Goal: Task Accomplishment & Management: Complete application form

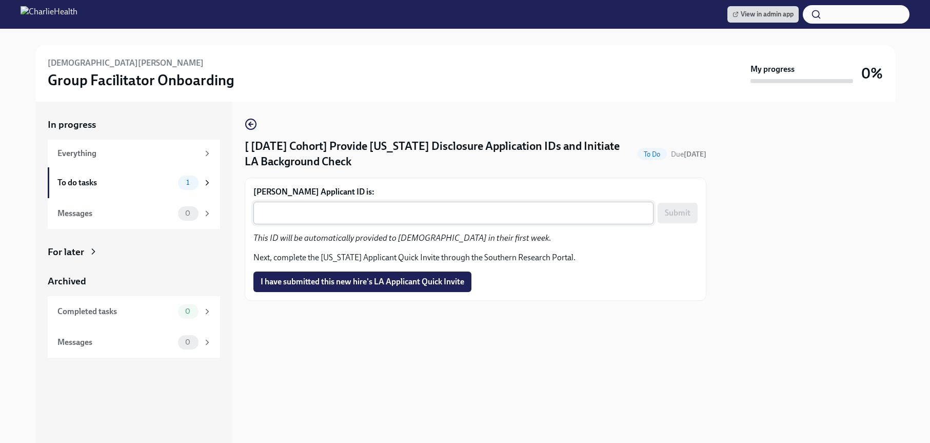
click at [395, 210] on textarea "Kristen Edwards's Applicant ID is:" at bounding box center [453, 213] width 388 height 12
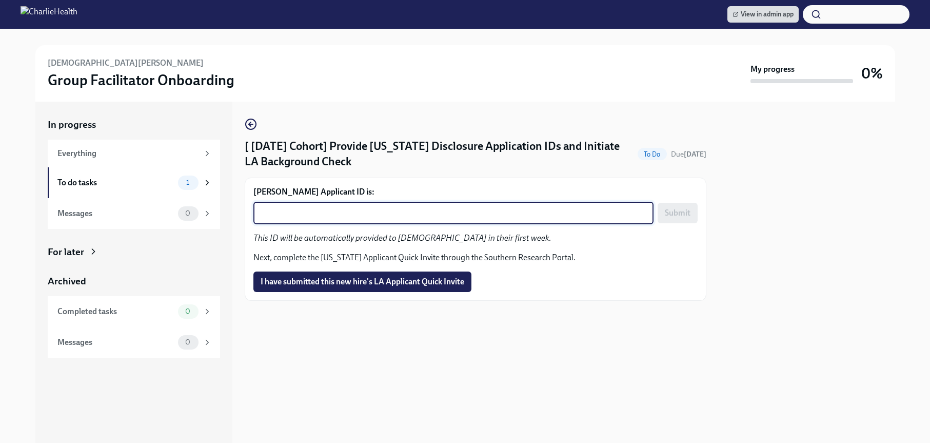
paste textarea "1248380"
type textarea "1248380"
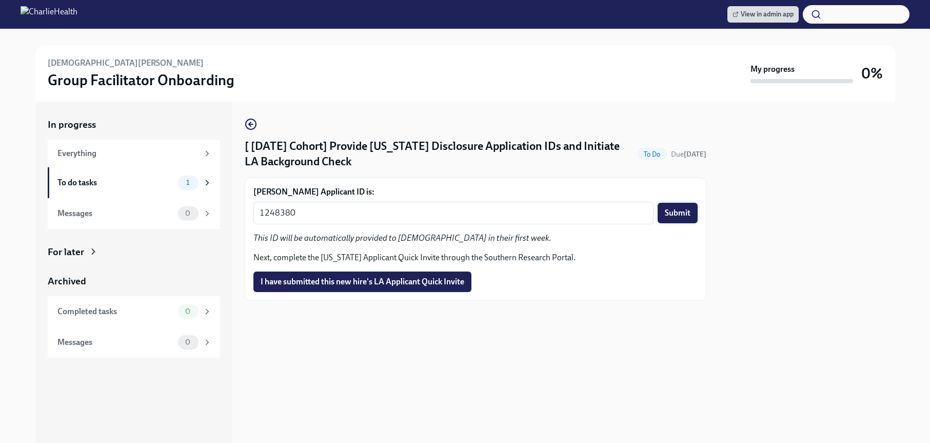
click at [682, 212] on span "Submit" at bounding box center [678, 213] width 26 height 10
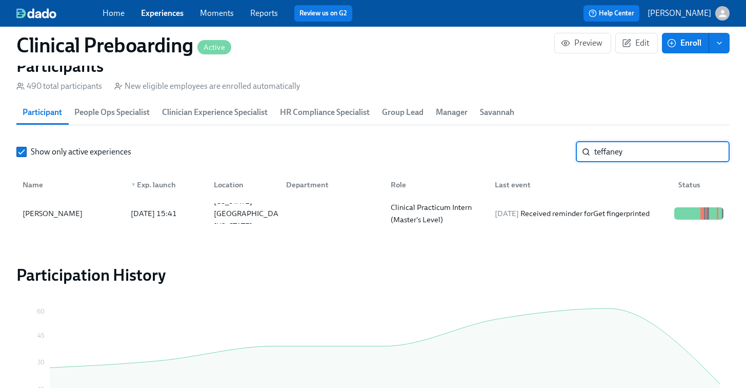
scroll to position [0, 13377]
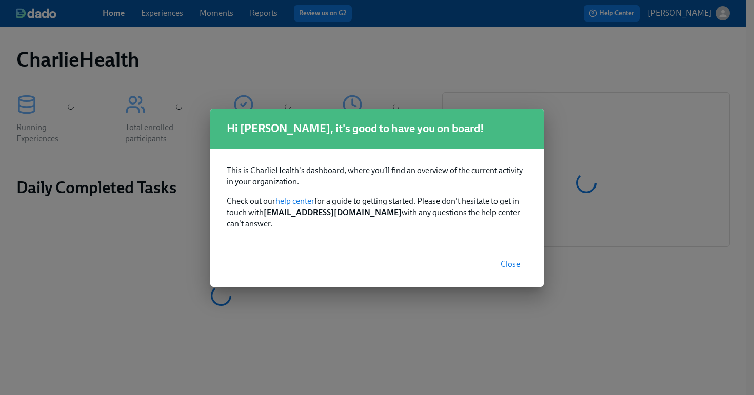
click at [507, 259] on span "Close" at bounding box center [510, 264] width 19 height 10
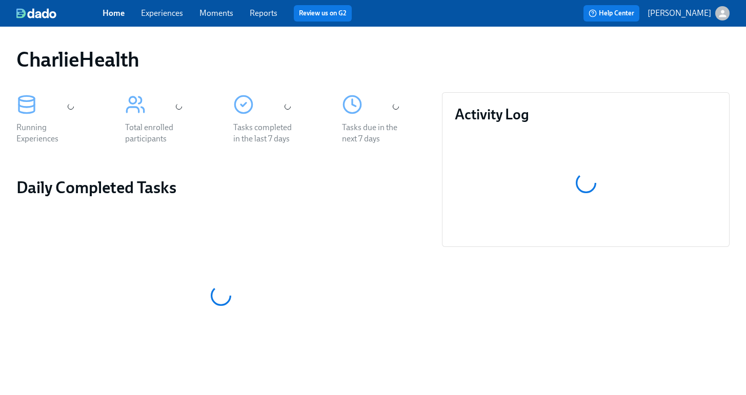
click at [155, 18] on link "Experiences" at bounding box center [162, 13] width 42 height 10
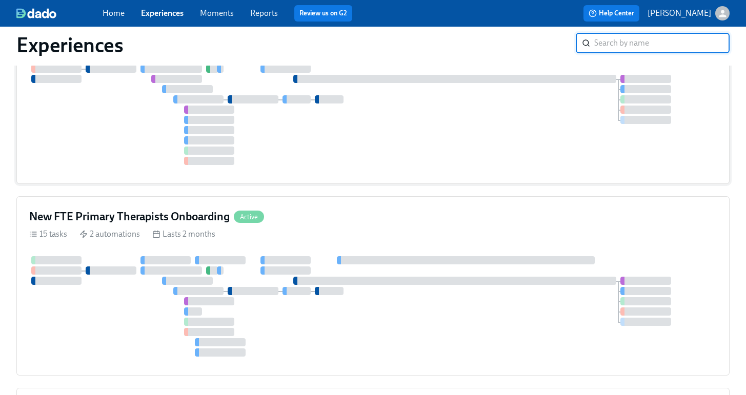
scroll to position [366, 0]
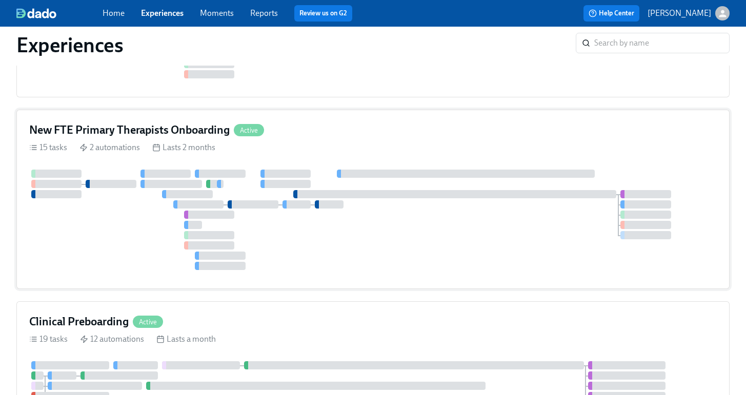
click at [333, 149] on div "15 tasks 2 automations Lasts 2 months" at bounding box center [373, 147] width 688 height 11
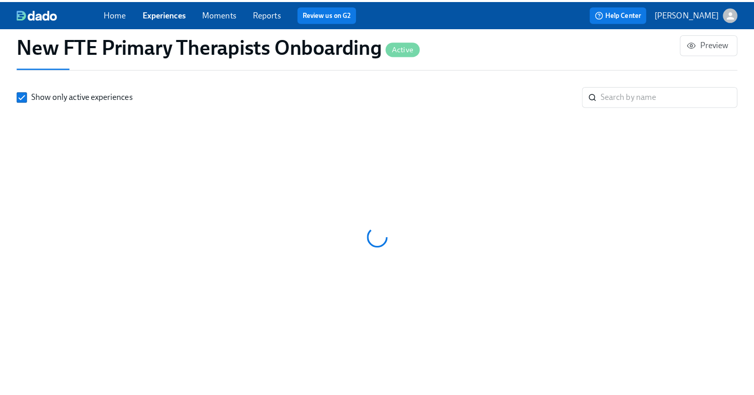
scroll to position [0, 4047]
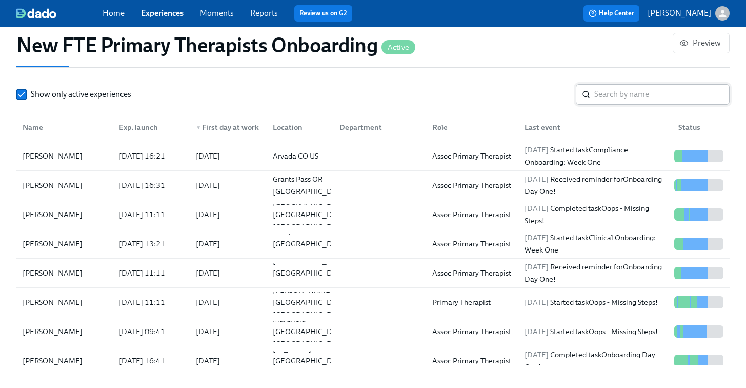
click at [643, 84] on input "search" at bounding box center [661, 94] width 135 height 21
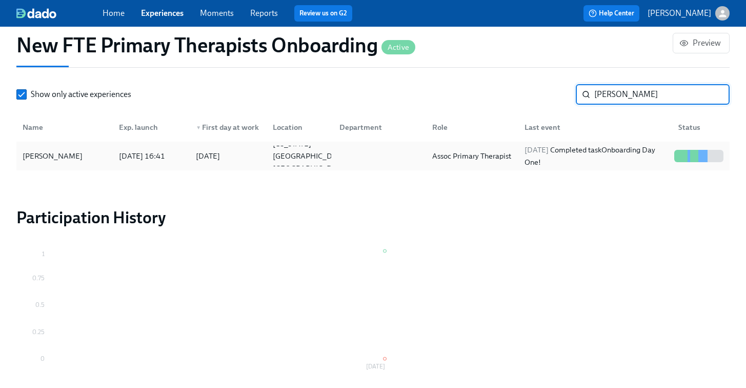
type input "lynd"
click at [91, 146] on div "[PERSON_NAME]" at bounding box center [64, 156] width 92 height 21
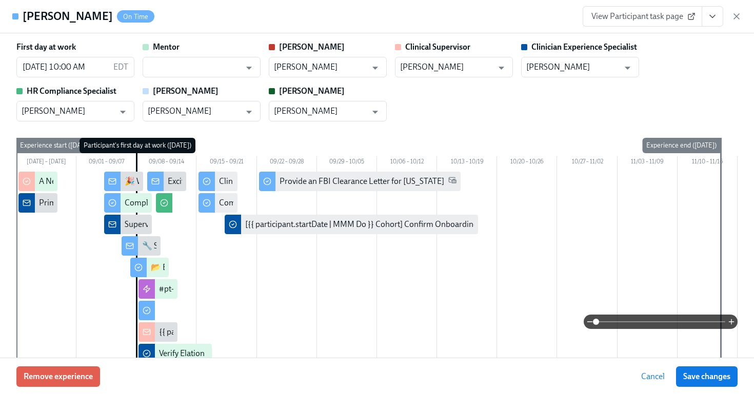
click at [712, 18] on icon "View task page" at bounding box center [712, 16] width 10 height 10
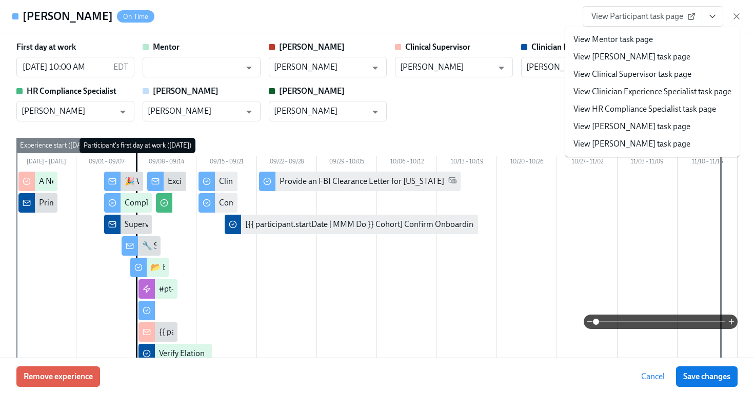
click at [692, 109] on link "View HR Compliance Specialist task page" at bounding box center [644, 109] width 143 height 11
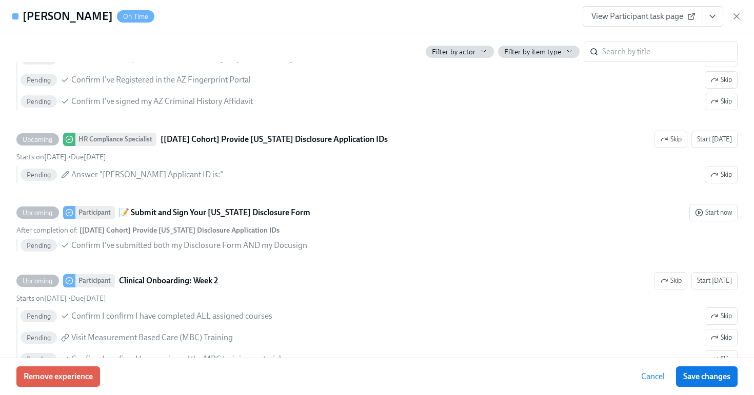
scroll to position [1713, 0]
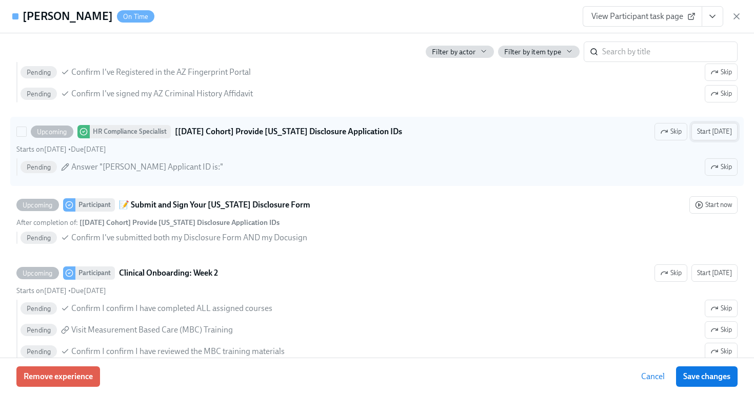
click at [715, 130] on span "Start today" at bounding box center [714, 132] width 35 height 10
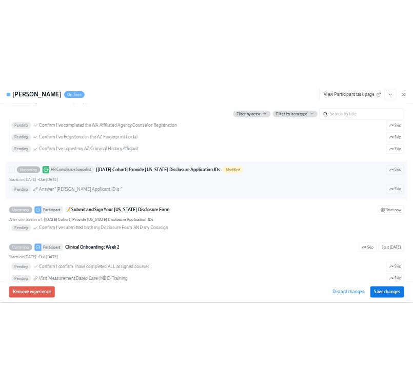
scroll to position [1734, 0]
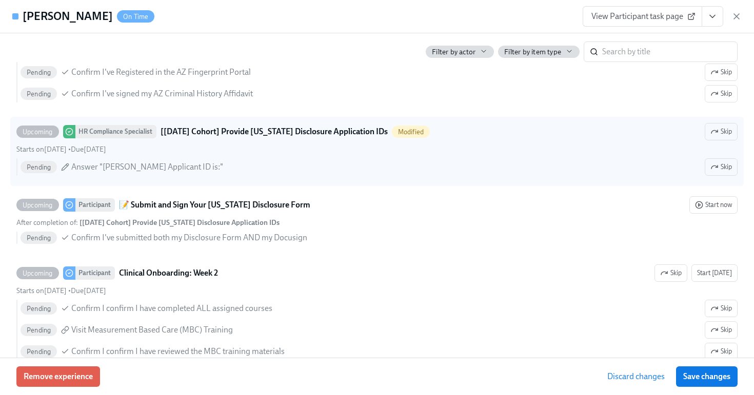
click at [711, 21] on icon "View task page" at bounding box center [712, 16] width 10 height 10
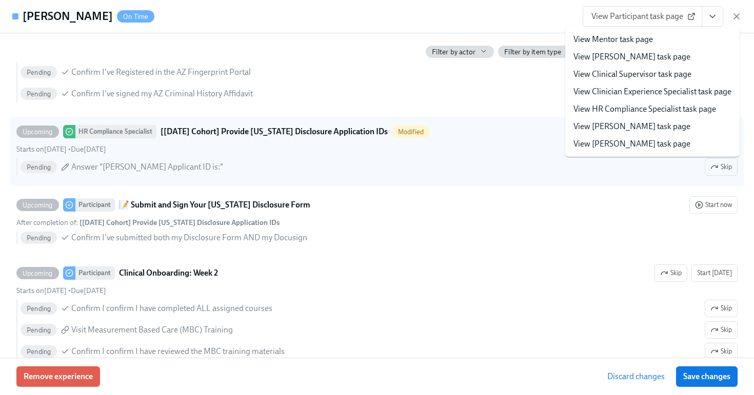
click at [654, 108] on link "View HR Compliance Specialist task page" at bounding box center [644, 109] width 143 height 11
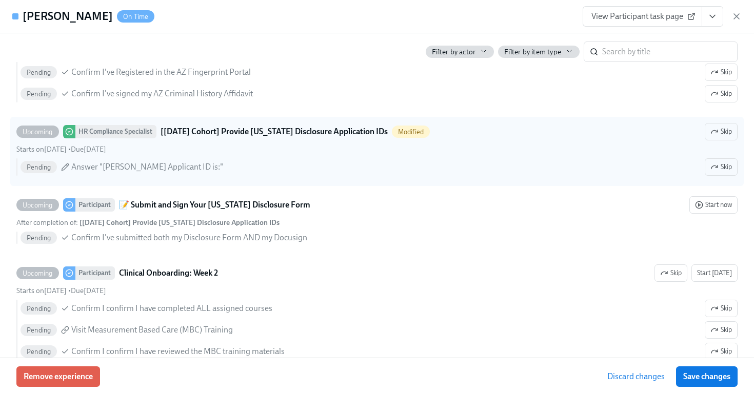
click at [709, 15] on icon "View task page" at bounding box center [712, 16] width 10 height 10
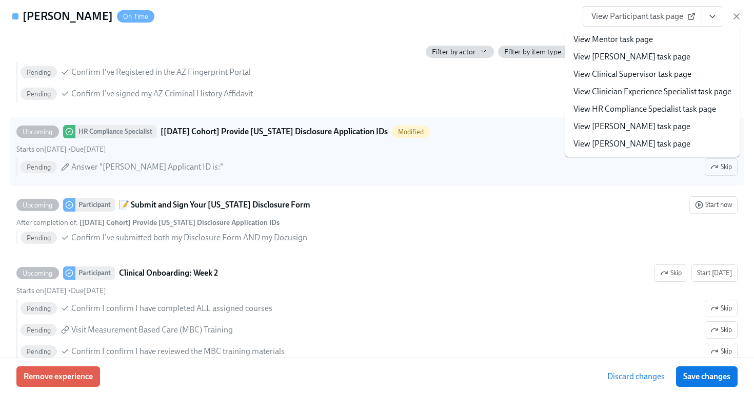
click at [655, 109] on link "View HR Compliance Specialist task page" at bounding box center [644, 109] width 143 height 11
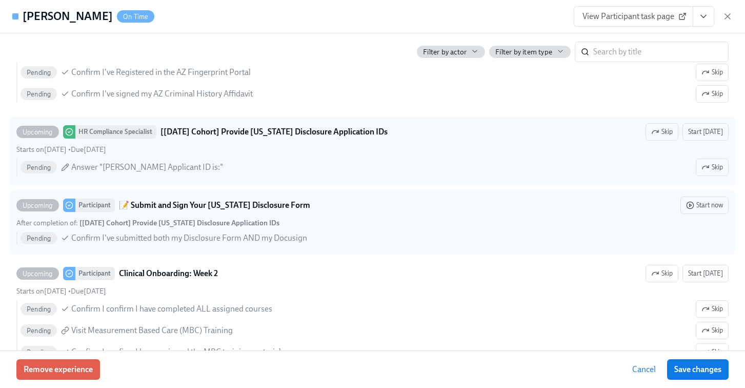
scroll to position [0, 4473]
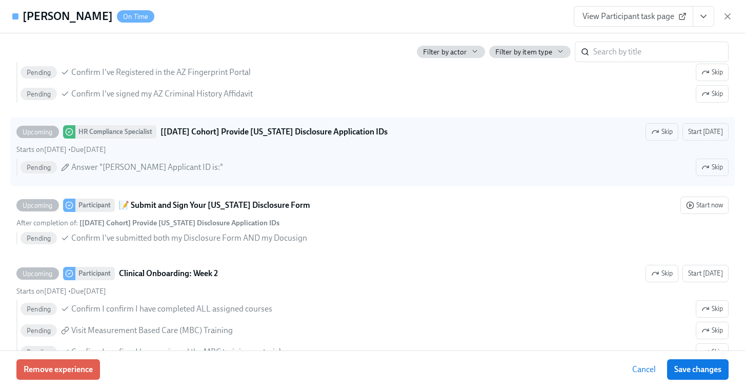
type input "Sarah Wagner"
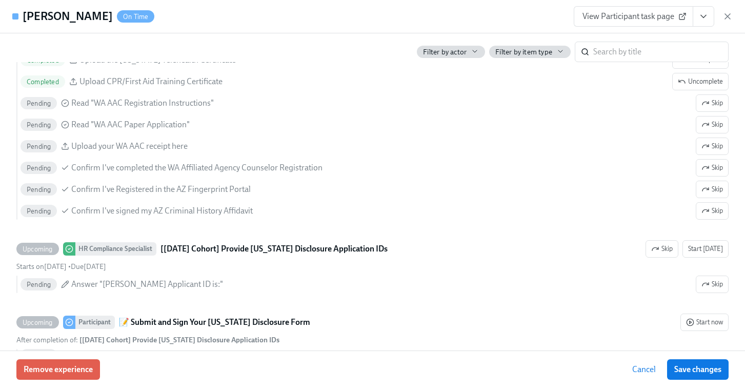
scroll to position [1734, 0]
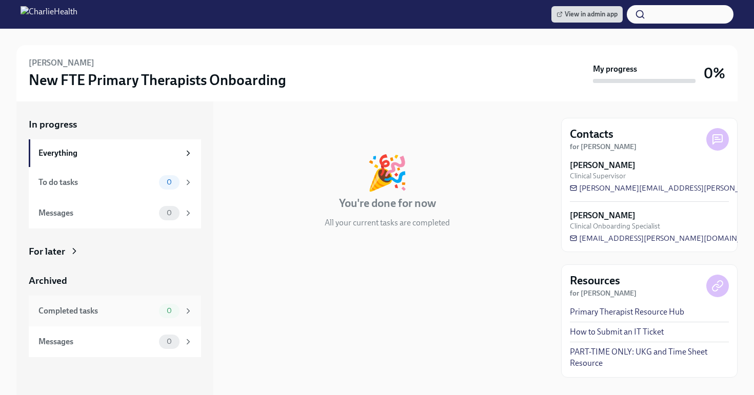
click at [161, 320] on div "Completed tasks 0" at bounding box center [115, 311] width 172 height 31
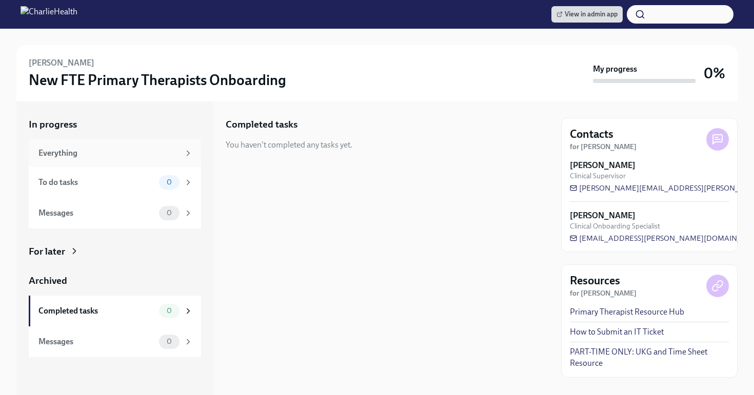
click at [143, 156] on div "Everything" at bounding box center [108, 153] width 141 height 11
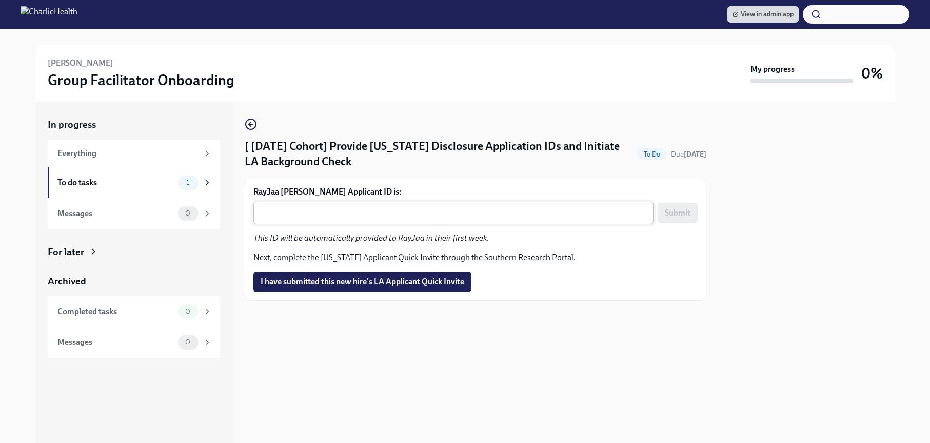
click at [372, 215] on textarea "RayJaa [PERSON_NAME] Applicant ID is:" at bounding box center [453, 213] width 388 height 12
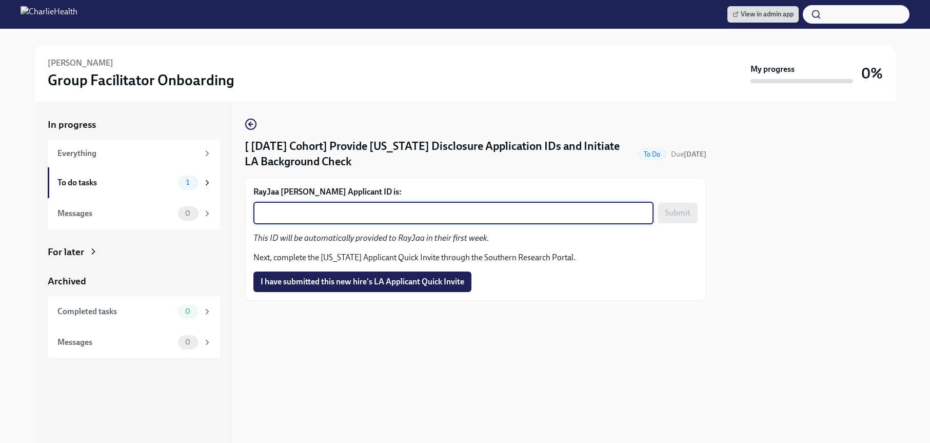
paste textarea "1248419"
type textarea "1248419"
click at [691, 215] on button "Submit" at bounding box center [677, 213] width 40 height 21
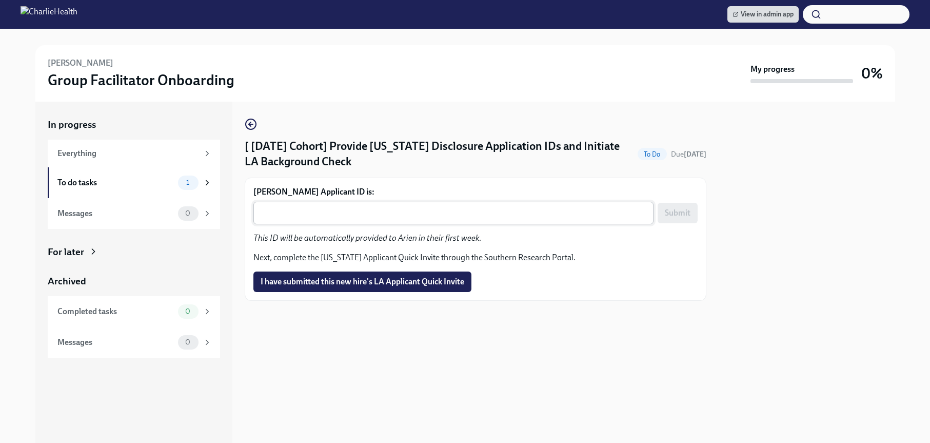
click at [456, 208] on textarea "[PERSON_NAME] Applicant ID is:" at bounding box center [453, 213] width 388 height 12
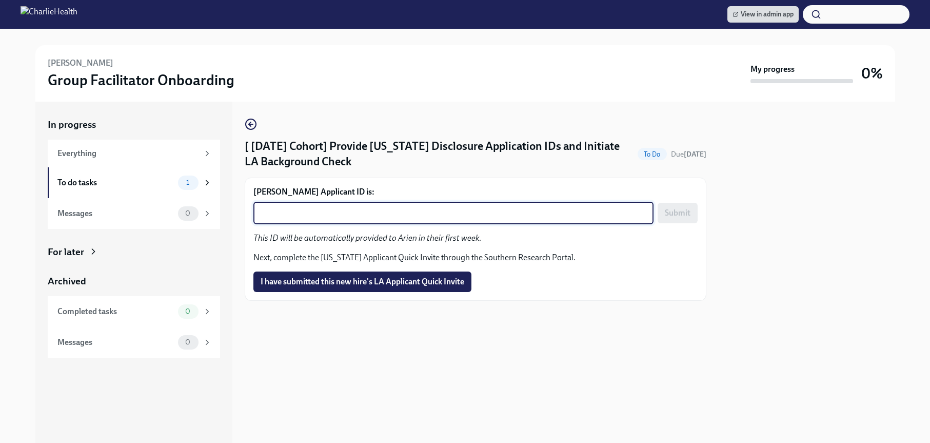
paste textarea "1248445"
type textarea "1248445"
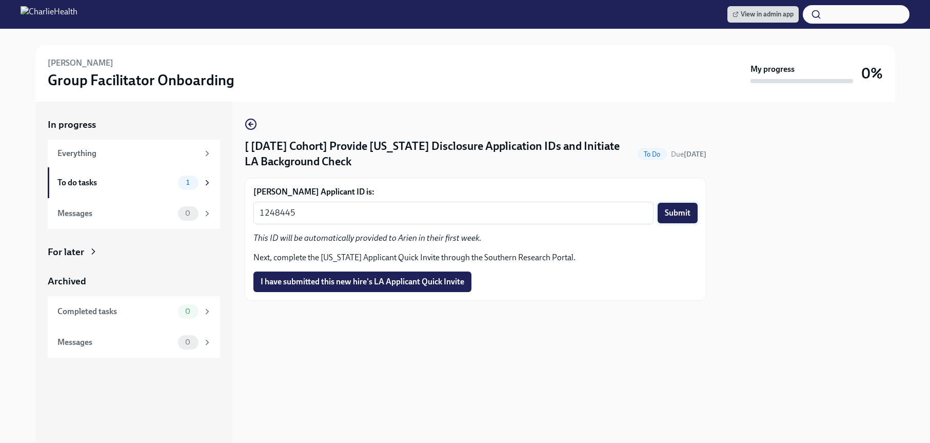
click at [680, 217] on span "Submit" at bounding box center [678, 213] width 26 height 10
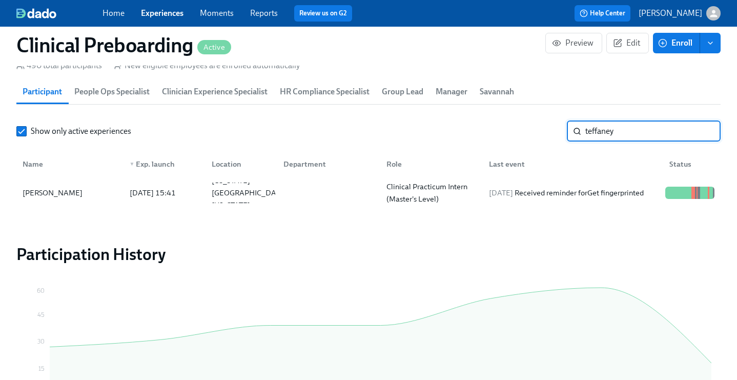
scroll to position [0, 13377]
